Goal: Task Accomplishment & Management: Manage account settings

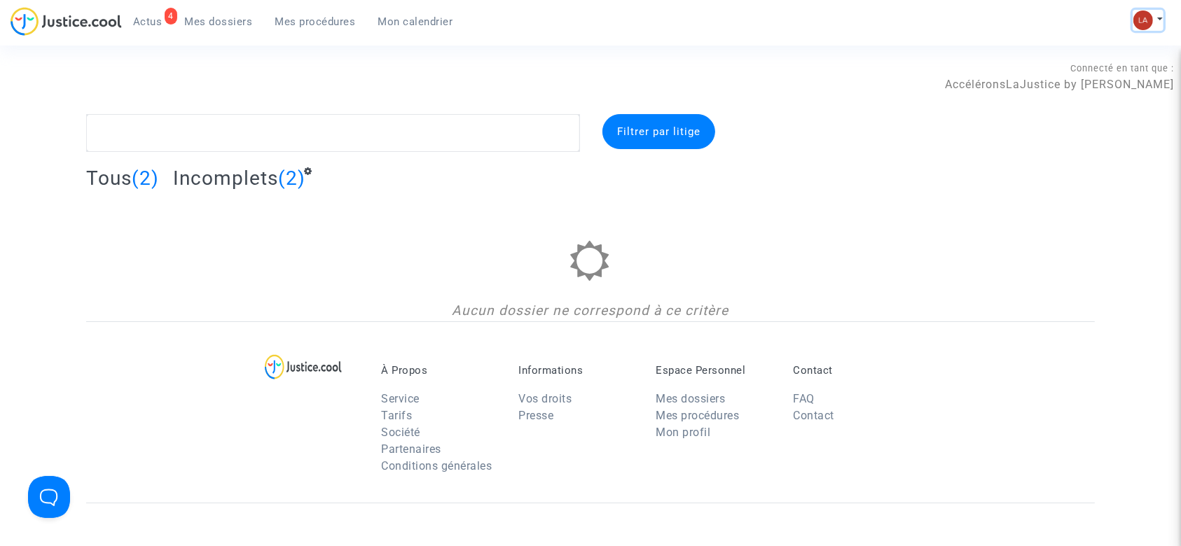
click at [1158, 22] on button at bounding box center [1148, 20] width 31 height 21
click at [1067, 69] on link "Changer de compte" at bounding box center [1092, 72] width 142 height 22
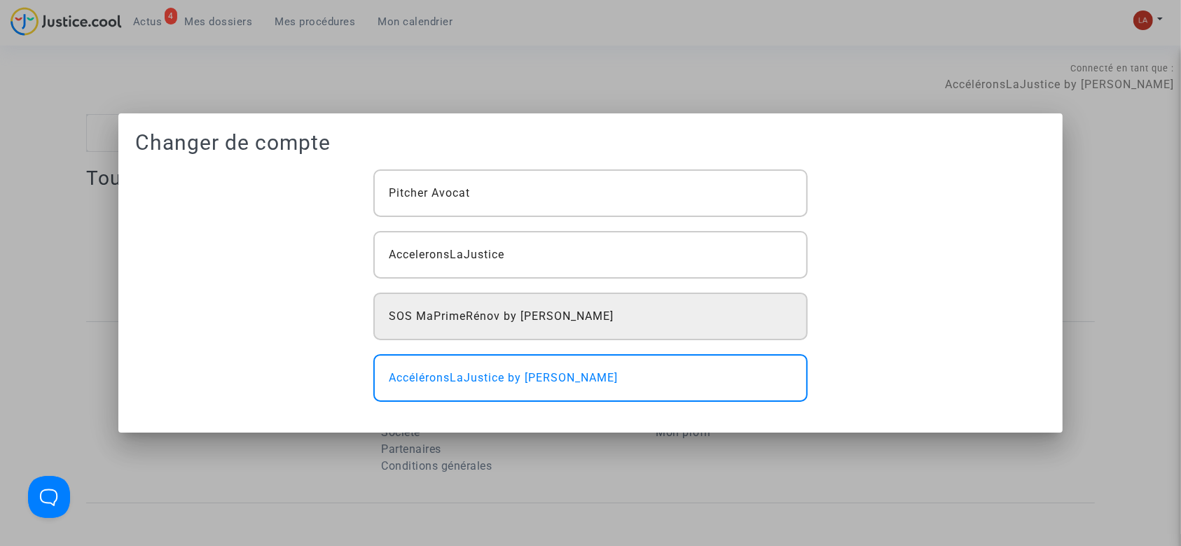
click at [419, 322] on span "SOS MaPrimeRénov by [PERSON_NAME]" at bounding box center [501, 316] width 225 height 17
